Goal: Obtain resource: Download file/media

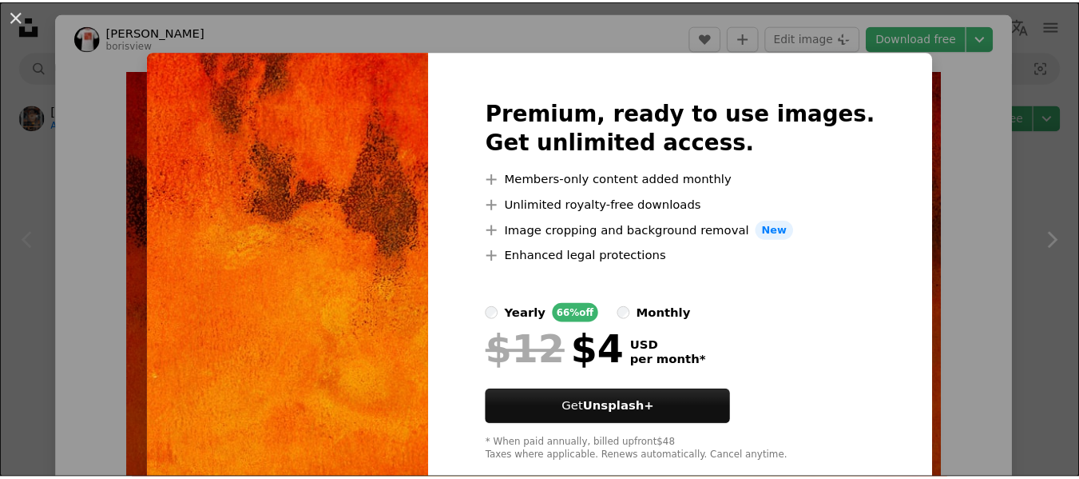
scroll to position [879, 0]
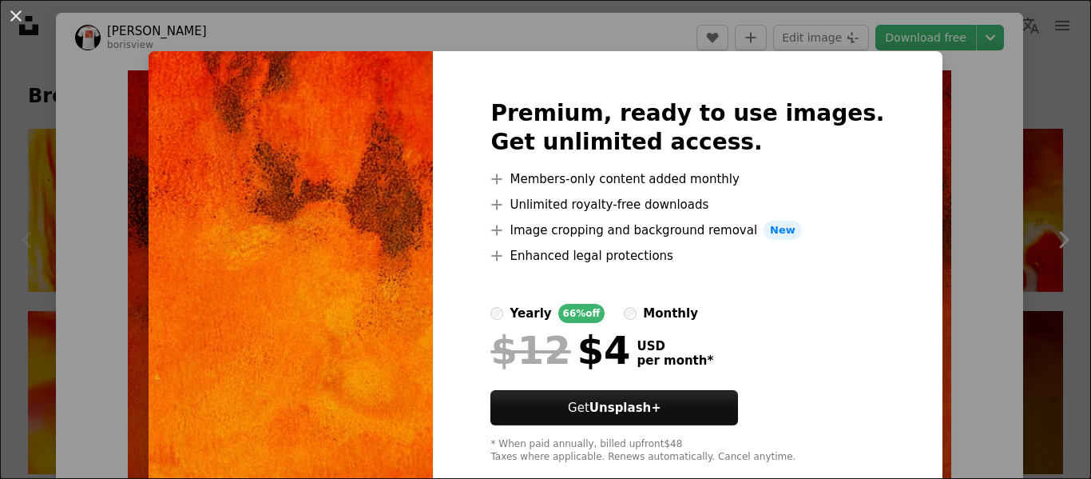
click at [940, 81] on div "An X shape Premium, ready to use images. Get unlimited access. A plus sign Memb…" at bounding box center [545, 239] width 1091 height 479
